Goal: Task Accomplishment & Management: Manage account settings

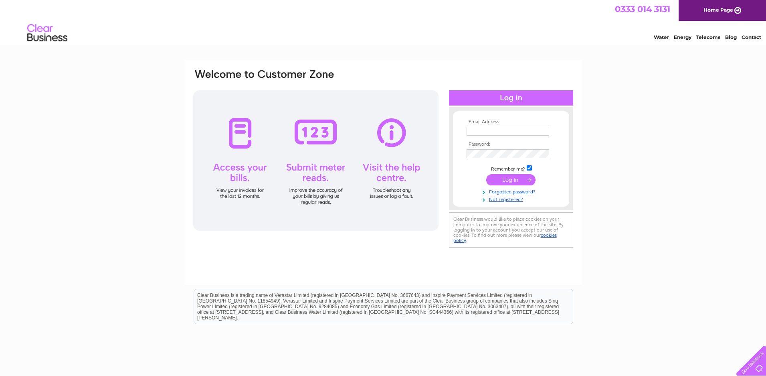
type input "joemcguigan@aspray.com"
click at [510, 179] on input "submit" at bounding box center [510, 179] width 49 height 11
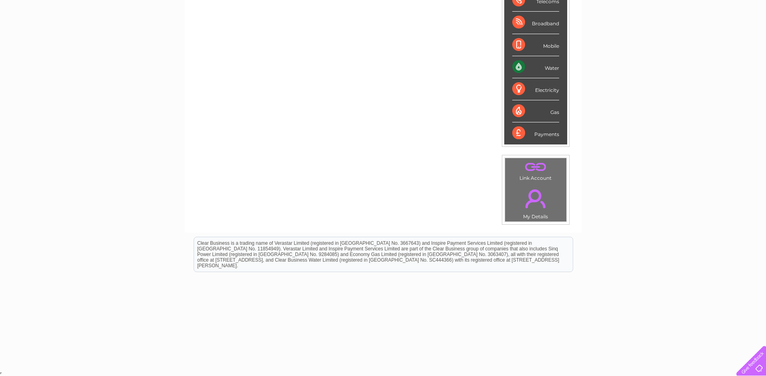
scroll to position [56, 0]
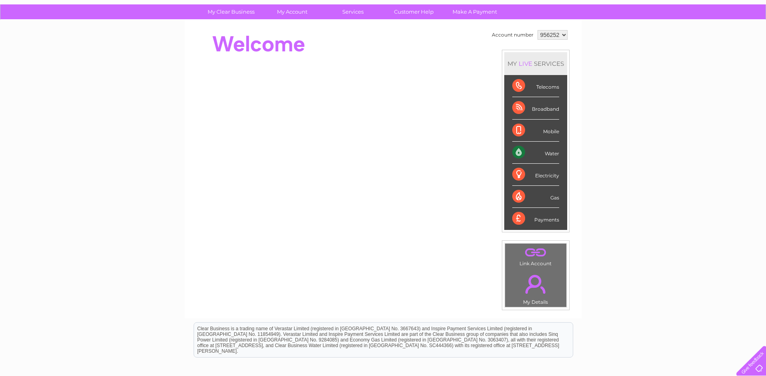
click at [556, 199] on div "Gas" at bounding box center [535, 197] width 47 height 22
click at [516, 195] on div "Gas" at bounding box center [535, 197] width 47 height 22
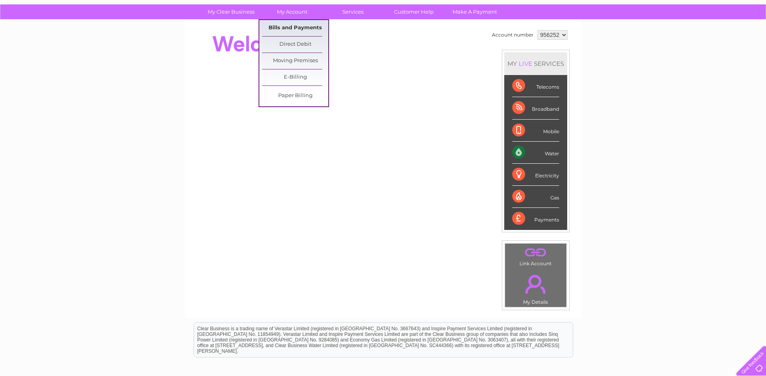
click at [298, 26] on link "Bills and Payments" at bounding box center [295, 28] width 66 height 16
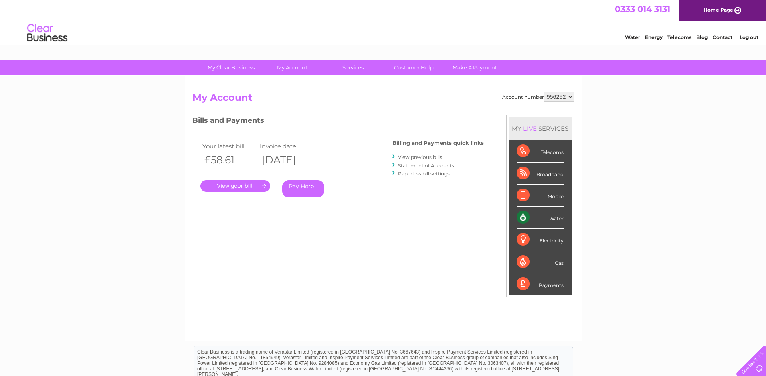
click at [237, 185] on link "." at bounding box center [235, 186] width 70 height 12
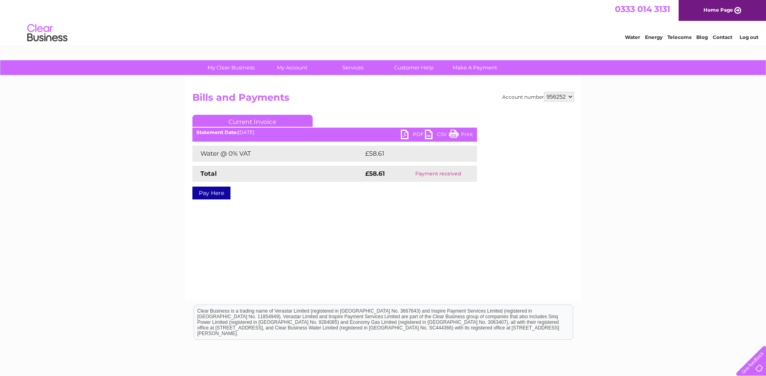
click at [458, 133] on link "Print" at bounding box center [461, 135] width 24 height 12
click at [415, 130] on link "PDF" at bounding box center [413, 135] width 24 height 12
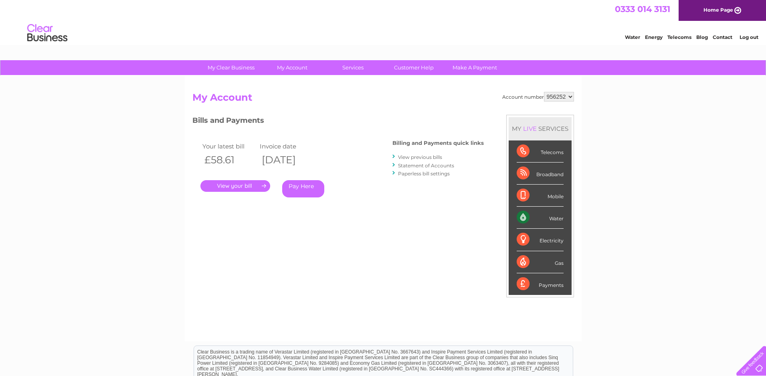
click at [414, 156] on link "View previous bills" at bounding box center [420, 157] width 44 height 6
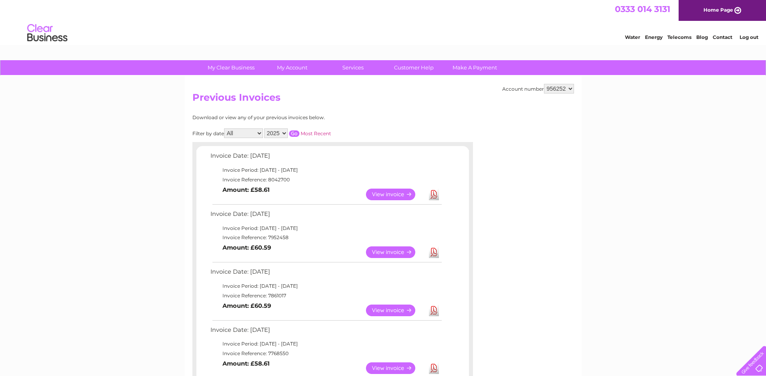
click at [383, 251] on link "View" at bounding box center [395, 252] width 59 height 12
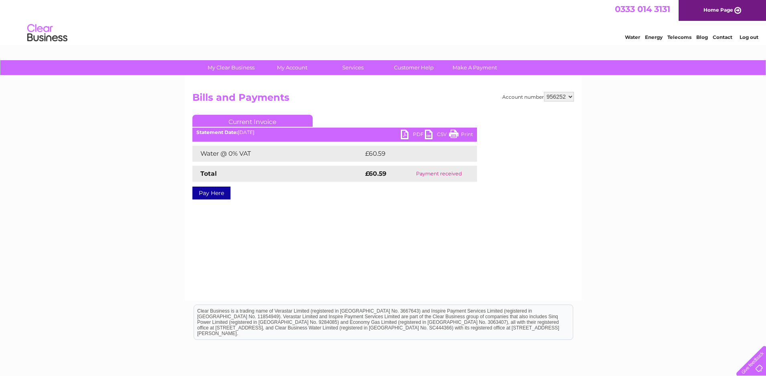
click at [410, 133] on link "PDF" at bounding box center [413, 135] width 24 height 12
